Goal: Information Seeking & Learning: Learn about a topic

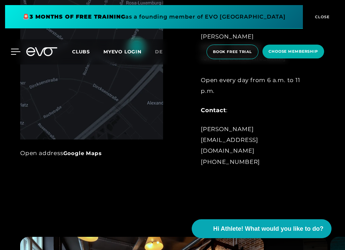
click at [15, 49] on icon at bounding box center [16, 52] width 10 height 6
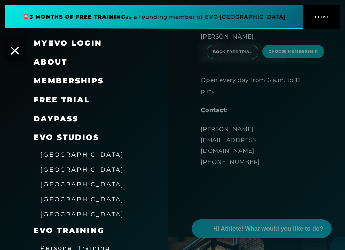
scroll to position [323, 0]
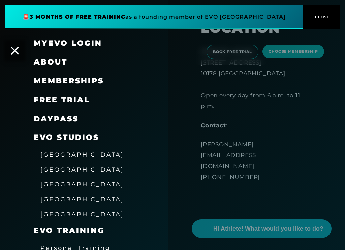
click at [53, 60] on span "About" at bounding box center [51, 61] width 34 height 9
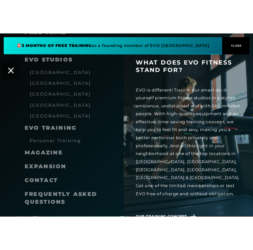
scroll to position [543, 0]
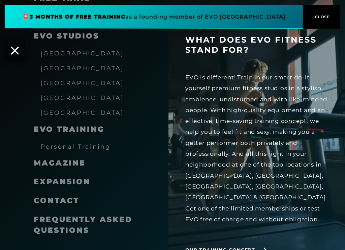
click at [72, 186] on div "Expansion" at bounding box center [62, 181] width 57 height 11
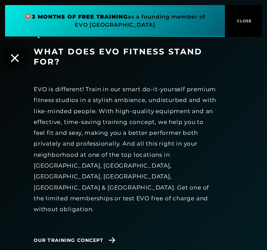
scroll to position [933, 0]
click at [108, 237] on icon at bounding box center [112, 240] width 12 height 6
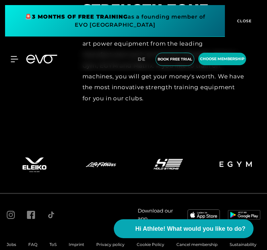
scroll to position [3025, 0]
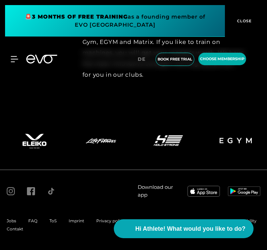
scroll to position [933, 0]
